Goal: Register for event/course

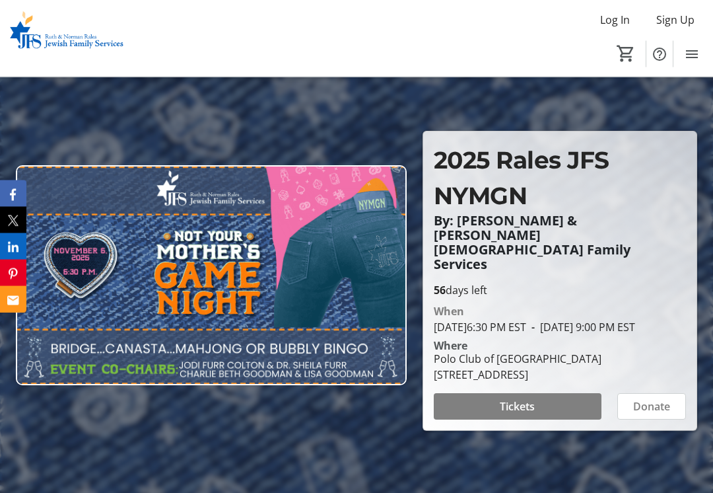
scroll to position [59, 0]
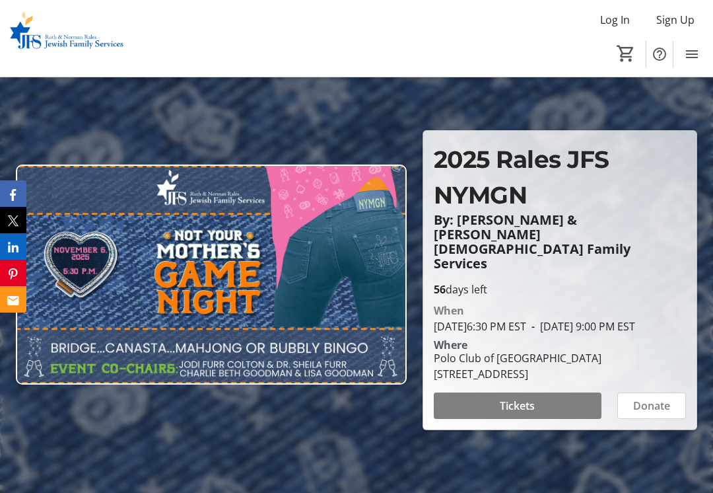
click at [476, 402] on span at bounding box center [518, 406] width 168 height 32
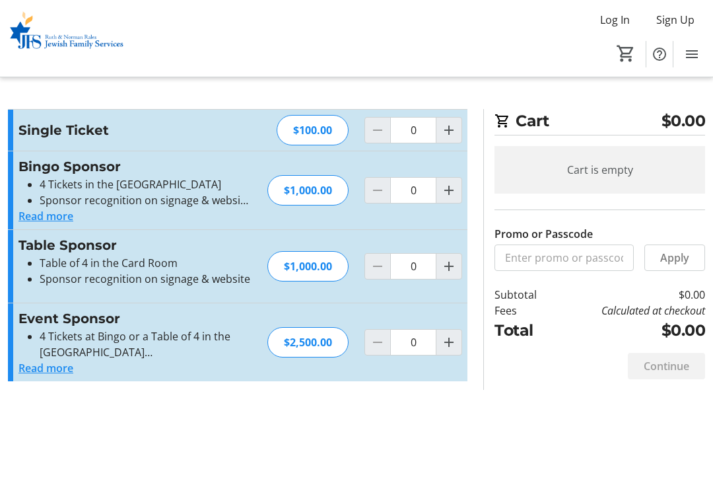
click at [452, 131] on mat-icon "Increment by one" at bounding box center [449, 130] width 16 height 16
type input "1"
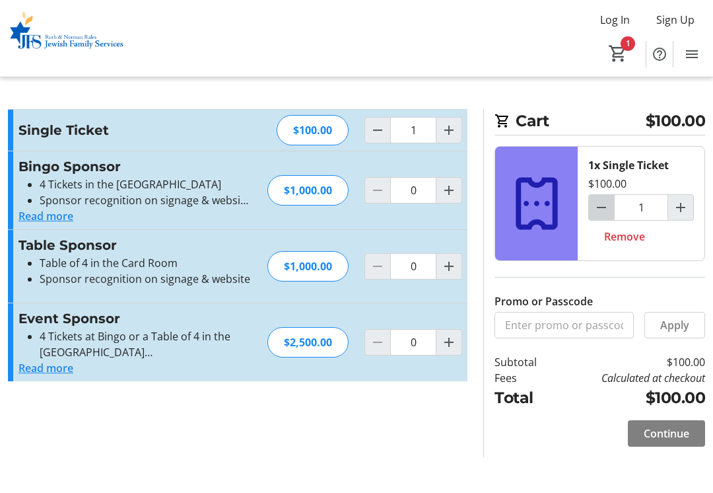
click at [600, 205] on mat-icon "Decrement by one" at bounding box center [602, 207] width 16 height 16
type input "0"
